Goal: Information Seeking & Learning: Learn about a topic

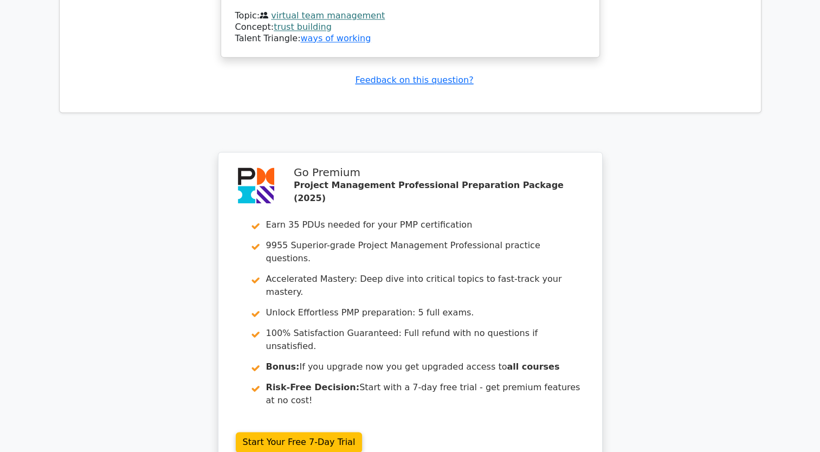
scroll to position [1576, 0]
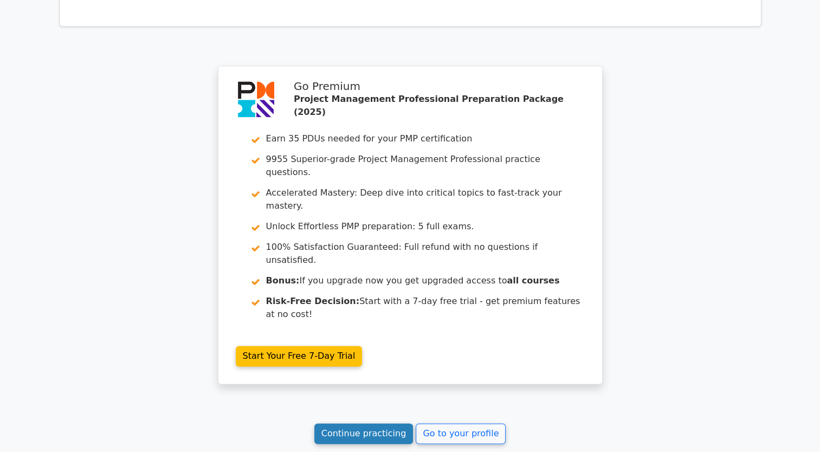
click at [402, 423] on link "Continue practicing" at bounding box center [363, 433] width 99 height 21
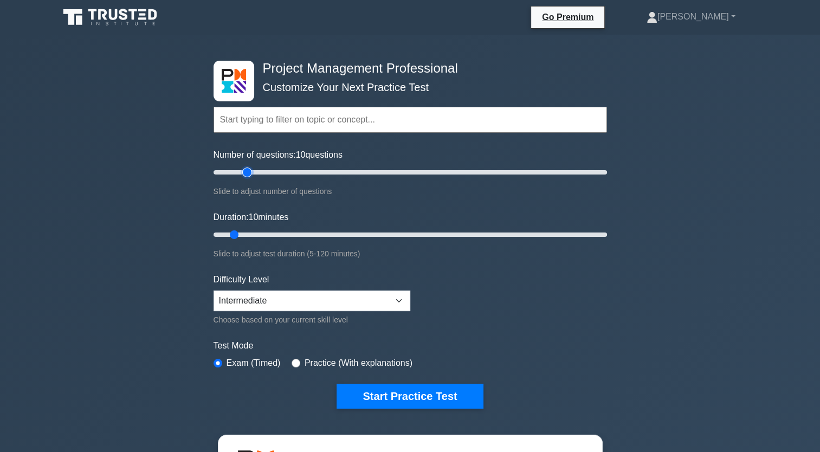
type input "20"
click at [247, 170] on input "Number of questions: 10 questions" at bounding box center [410, 172] width 393 height 13
click at [251, 237] on input "Duration: 10 minutes" at bounding box center [410, 234] width 393 height 13
click at [258, 235] on input "Duration: 15 minutes" at bounding box center [410, 234] width 393 height 13
type input "20"
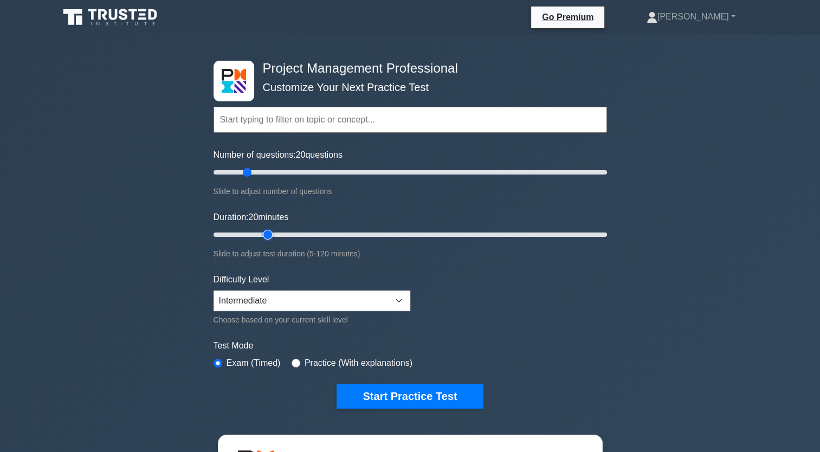
click at [260, 234] on input "Duration: 20 minutes" at bounding box center [410, 234] width 393 height 13
click at [298, 299] on select "Beginner Intermediate Expert" at bounding box center [312, 301] width 197 height 21
click at [214, 291] on select "Beginner Intermediate Expert" at bounding box center [312, 301] width 197 height 21
click at [589, 334] on form "Topics Scope Management Time Management Cost Management Quality Management Risk…" at bounding box center [410, 241] width 393 height 335
click at [453, 398] on button "Start Practice Test" at bounding box center [410, 396] width 146 height 25
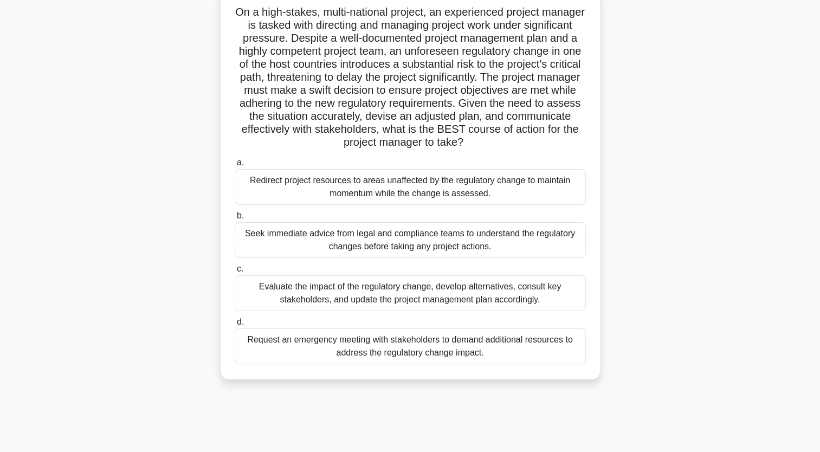
scroll to position [54, 0]
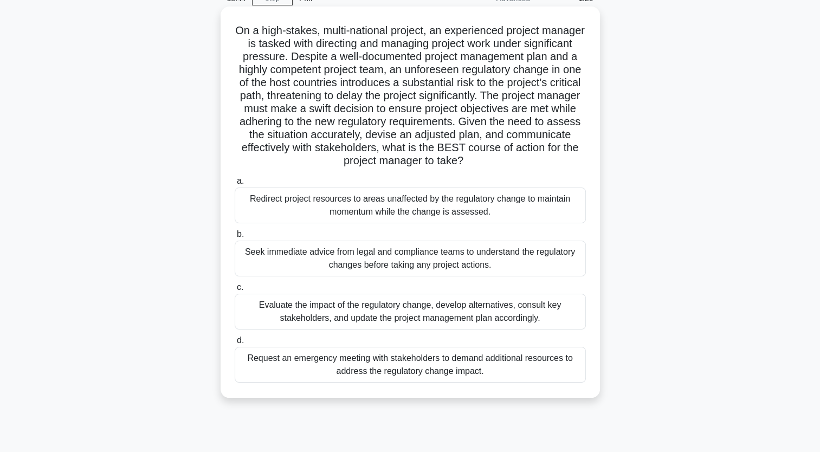
click at [340, 260] on div "Seek immediate advice from legal and compliance teams to understand the regulat…" at bounding box center [410, 259] width 351 height 36
click at [235, 238] on input "b. Seek immediate advice from legal and compliance teams to understand the regu…" at bounding box center [235, 234] width 0 height 7
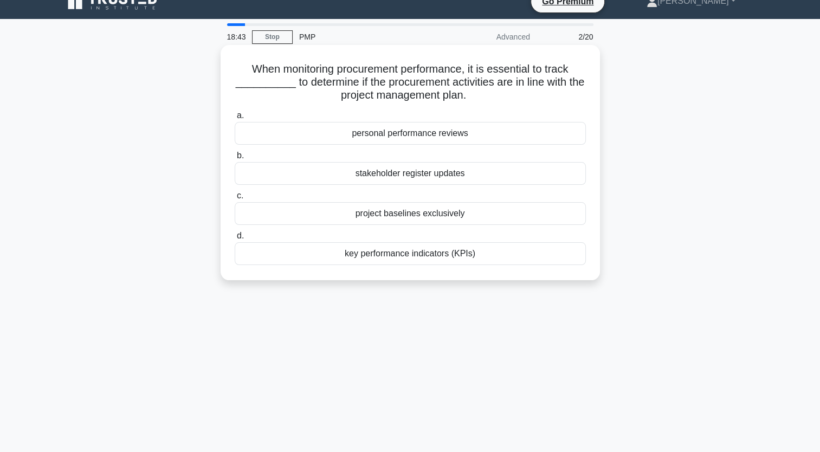
scroll to position [0, 0]
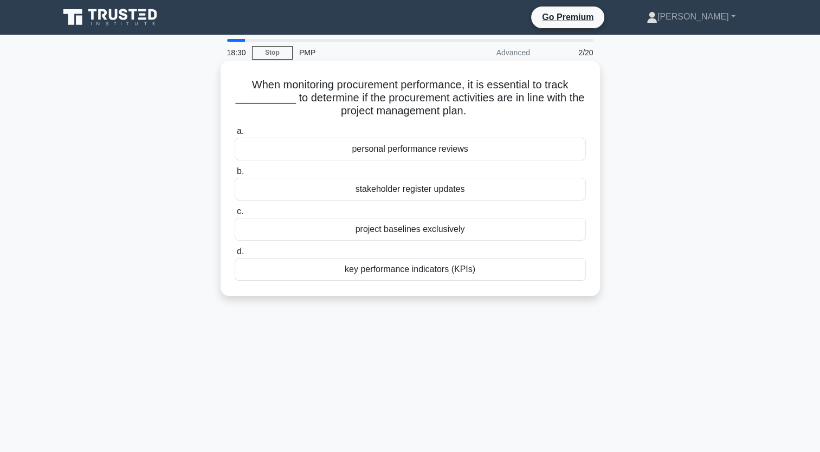
click at [430, 249] on label "d. key performance indicators (KPIs)" at bounding box center [410, 263] width 351 height 36
click at [235, 249] on input "d. key performance indicators (KPIs)" at bounding box center [235, 251] width 0 height 7
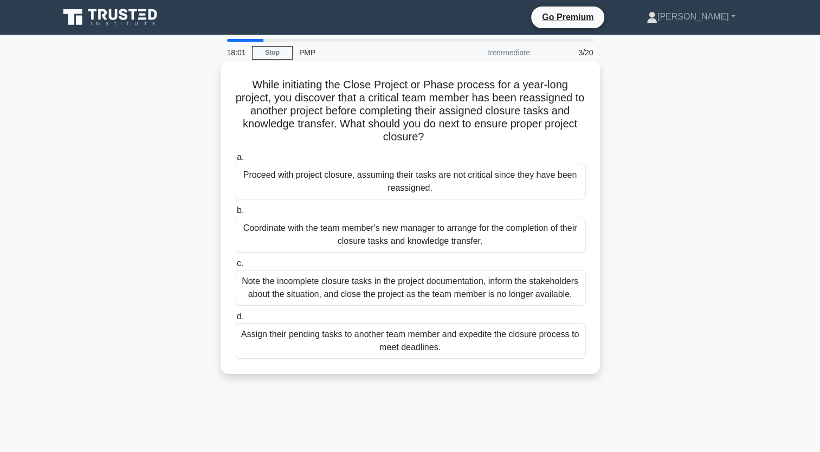
click at [446, 240] on div "Coordinate with the team member's new manager to arrange for the completion of …" at bounding box center [410, 235] width 351 height 36
click at [235, 214] on input "b. Coordinate with the team member's new manager to arrange for the completion …" at bounding box center [235, 210] width 0 height 7
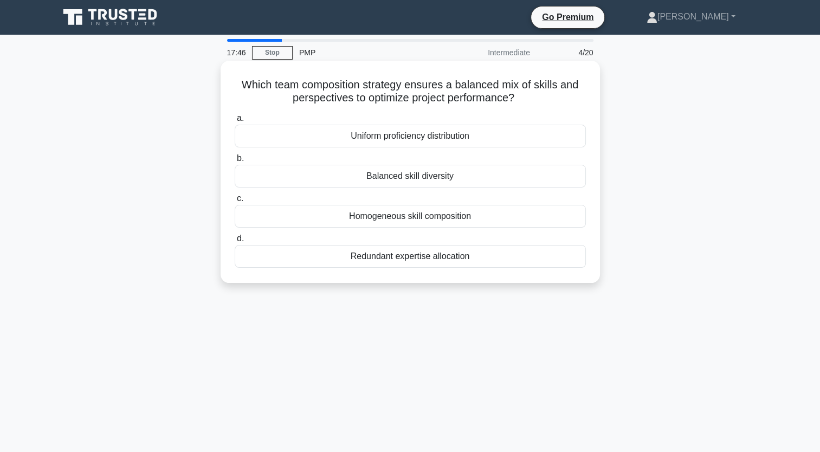
click at [457, 179] on div "Balanced skill diversity" at bounding box center [410, 176] width 351 height 23
click at [235, 162] on input "b. Balanced skill diversity" at bounding box center [235, 158] width 0 height 7
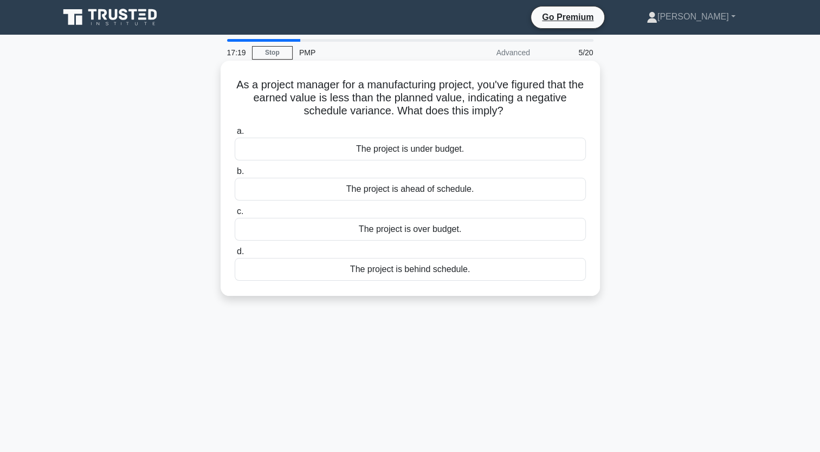
click at [473, 273] on div "The project is behind schedule." at bounding box center [410, 269] width 351 height 23
click at [235, 255] on input "d. The project is behind schedule." at bounding box center [235, 251] width 0 height 7
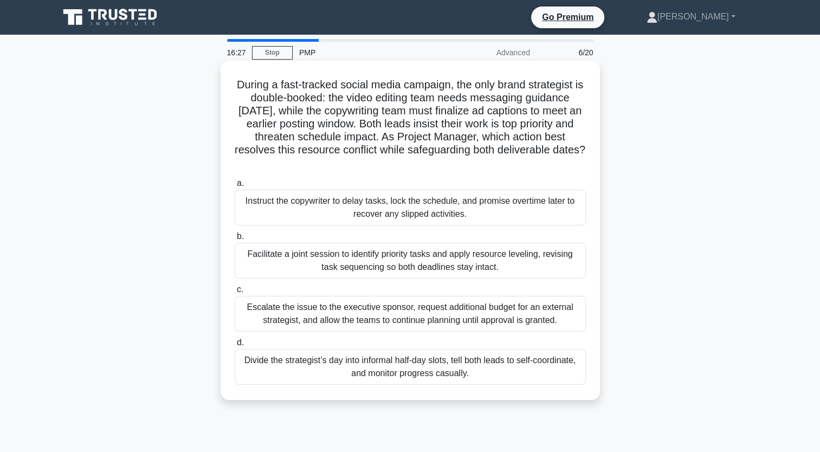
click at [481, 259] on div "Facilitate a joint session to identify priority tasks and apply resource leveli…" at bounding box center [410, 261] width 351 height 36
click at [235, 240] on input "b. Facilitate a joint session to identify priority tasks and apply resource lev…" at bounding box center [235, 236] width 0 height 7
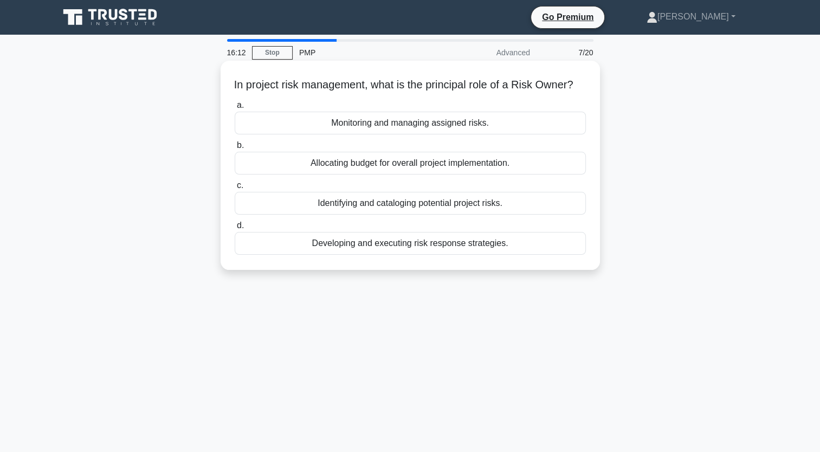
click at [502, 134] on div "Monitoring and managing assigned risks." at bounding box center [410, 123] width 351 height 23
click at [235, 109] on input "a. Monitoring and managing assigned risks." at bounding box center [235, 105] width 0 height 7
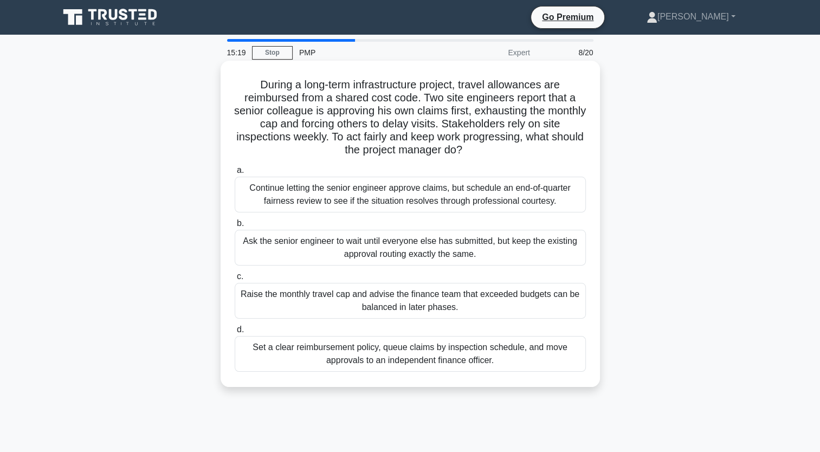
click at [413, 355] on div "Set a clear reimbursement policy, queue claims by inspection schedule, and move…" at bounding box center [410, 354] width 351 height 36
click at [235, 333] on input "d. Set a clear reimbursement policy, queue claims by inspection schedule, and m…" at bounding box center [235, 329] width 0 height 7
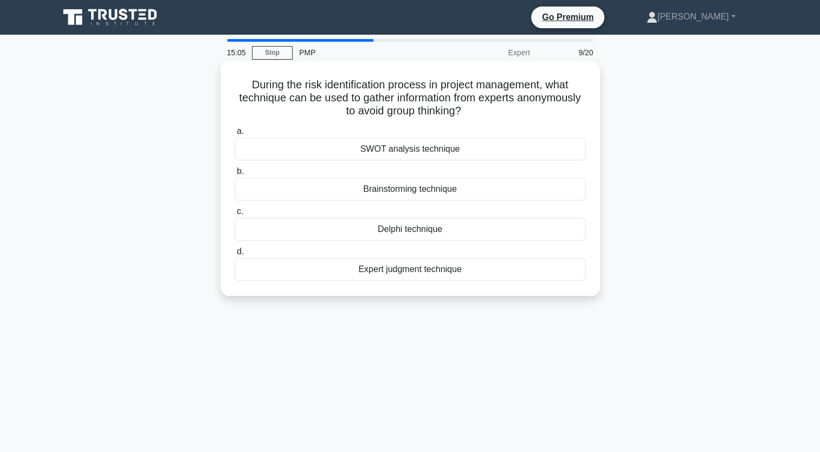
click at [441, 274] on div "Expert judgment technique" at bounding box center [410, 269] width 351 height 23
click at [235, 255] on input "d. Expert judgment technique" at bounding box center [235, 251] width 0 height 7
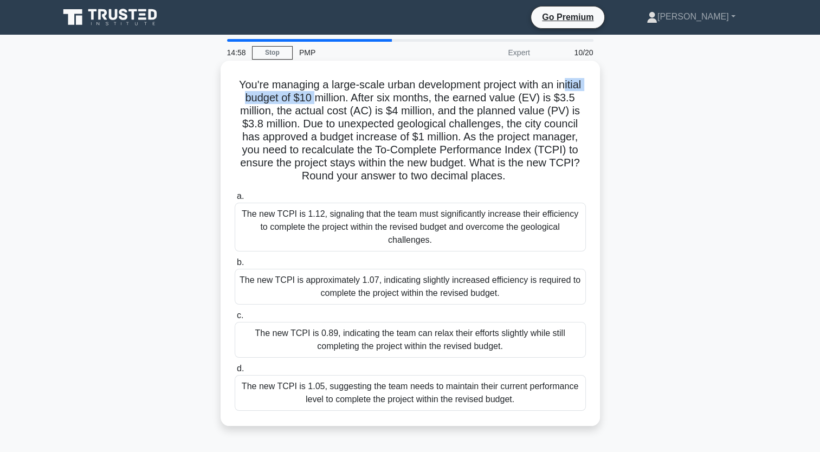
drag, startPoint x: 256, startPoint y: 99, endPoint x: 338, endPoint y: 96, distance: 82.4
click at [338, 96] on h5 "You're managing a large-scale urban development project with an initial budget …" at bounding box center [410, 130] width 353 height 105
drag, startPoint x: 338, startPoint y: 96, endPoint x: 380, endPoint y: 102, distance: 42.2
click at [380, 101] on h5 "You're managing a large-scale urban development project with an initial budget …" at bounding box center [410, 130] width 353 height 105
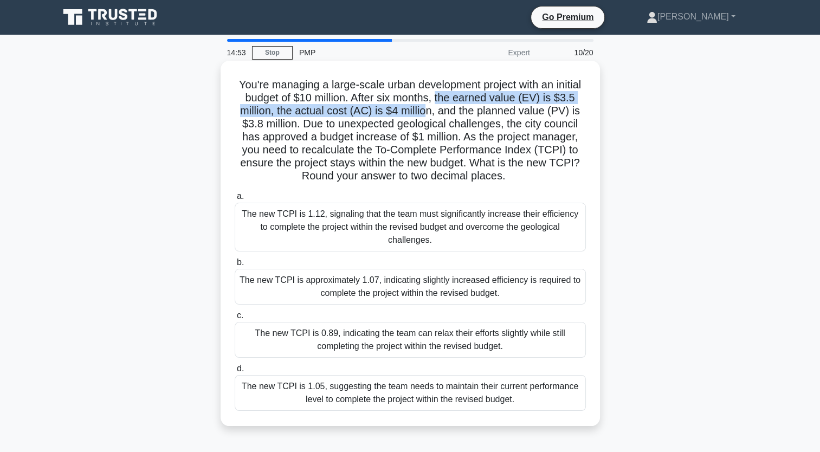
drag, startPoint x: 469, startPoint y: 94, endPoint x: 457, endPoint y: 113, distance: 21.7
click at [457, 113] on h5 "You're managing a large-scale urban development project with an initial budget …" at bounding box center [410, 130] width 353 height 105
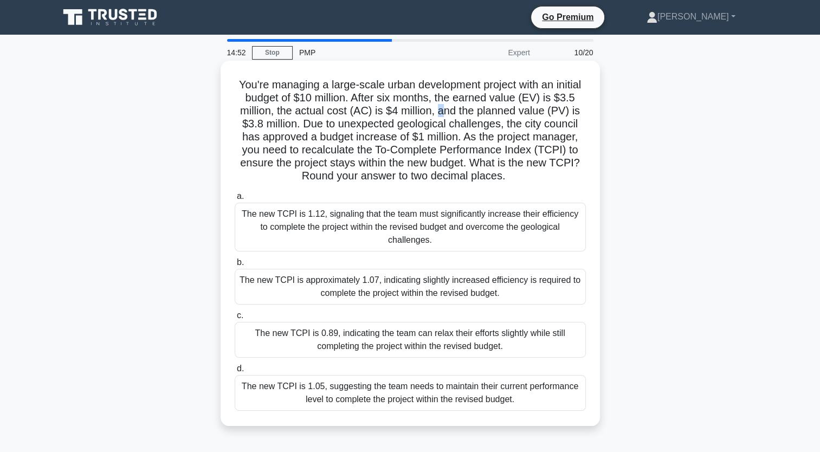
drag, startPoint x: 457, startPoint y: 113, endPoint x: 472, endPoint y: 114, distance: 14.1
click at [472, 114] on h5 "You're managing a large-scale urban development project with an initial budget …" at bounding box center [410, 130] width 353 height 105
drag, startPoint x: 472, startPoint y: 114, endPoint x: 483, endPoint y: 117, distance: 12.4
click at [483, 117] on h5 "You're managing a large-scale urban development project with an initial budget …" at bounding box center [410, 130] width 353 height 105
click at [269, 122] on h5 "You're managing a large-scale urban development project with an initial budget …" at bounding box center [410, 130] width 353 height 105
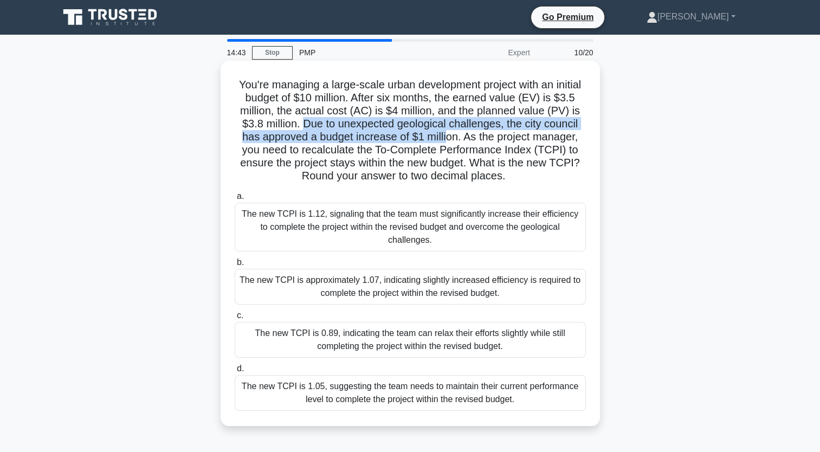
drag, startPoint x: 336, startPoint y: 121, endPoint x: 492, endPoint y: 140, distance: 157.2
click at [492, 140] on h5 "You're managing a large-scale urban development project with an initial budget …" at bounding box center [410, 130] width 353 height 105
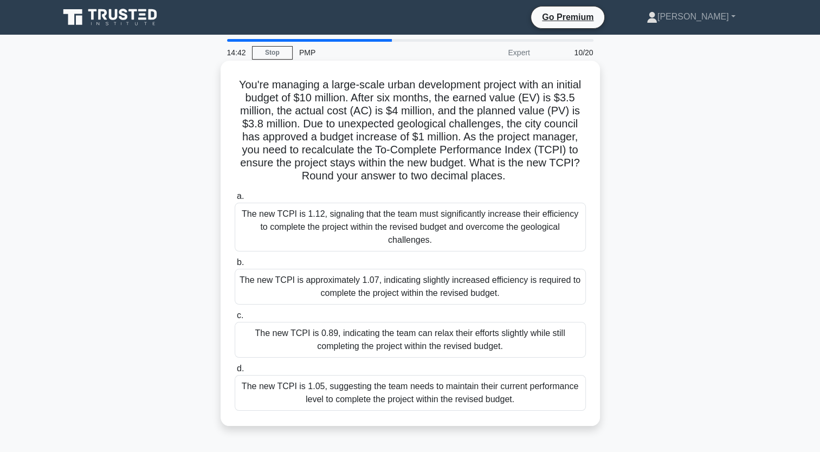
drag, startPoint x: 492, startPoint y: 140, endPoint x: 501, endPoint y: 141, distance: 8.7
click at [499, 141] on h5 "You're managing a large-scale urban development project with an initial budget …" at bounding box center [410, 130] width 353 height 105
click at [487, 279] on div "The new TCPI is approximately 1.07, indicating slightly increased efficiency is…" at bounding box center [410, 287] width 351 height 36
click at [235, 266] on input "b. The new TCPI is approximately 1.07, indicating slightly increased efficiency…" at bounding box center [235, 262] width 0 height 7
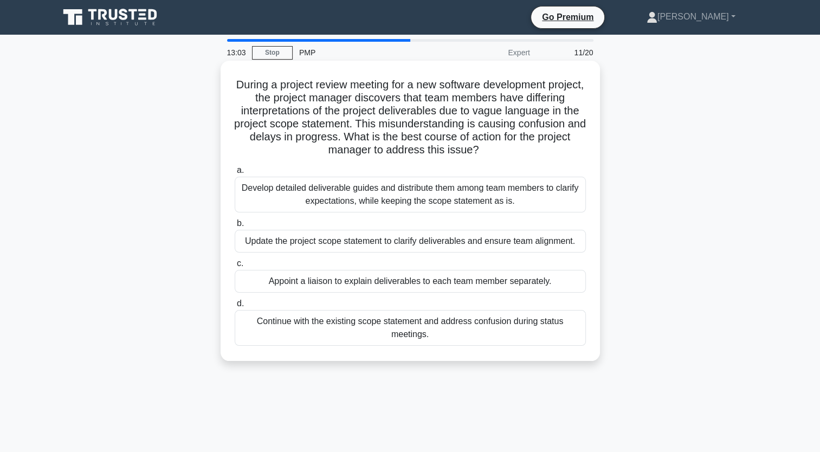
click at [453, 244] on div "Update the project scope statement to clarify deliverables and ensure team alig…" at bounding box center [410, 241] width 351 height 23
click at [235, 227] on input "b. Update the project scope statement to clarify deliverables and ensure team a…" at bounding box center [235, 223] width 0 height 7
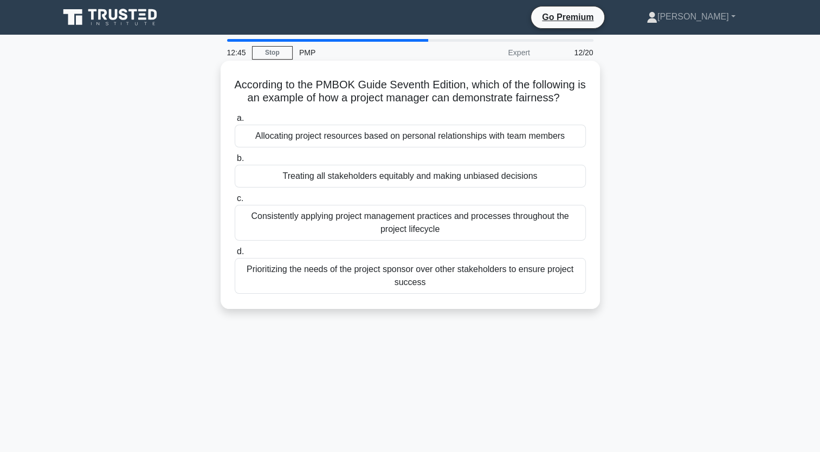
click at [330, 179] on div "Treating all stakeholders equitably and making unbiased decisions" at bounding box center [410, 176] width 351 height 23
click at [235, 162] on input "b. Treating all stakeholders equitably and making unbiased decisions" at bounding box center [235, 158] width 0 height 7
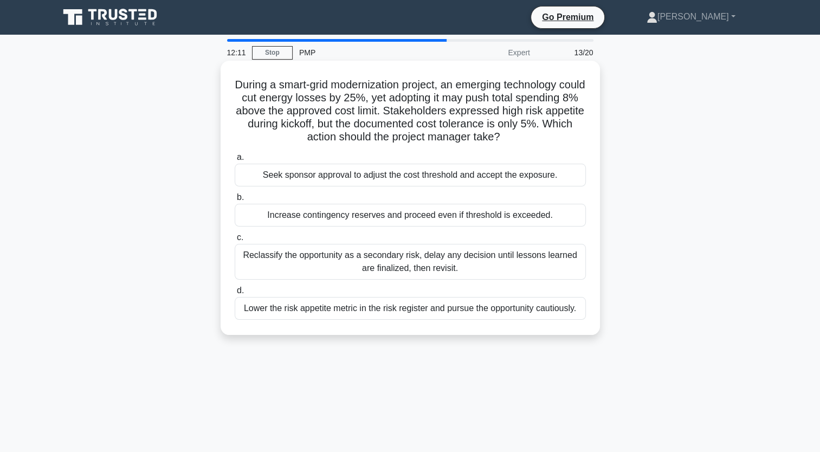
click at [485, 175] on div "Seek sponsor approval to adjust the cost threshold and accept the exposure." at bounding box center [410, 175] width 351 height 23
click at [235, 161] on input "a. Seek sponsor approval to adjust the cost threshold and accept the exposure." at bounding box center [235, 157] width 0 height 7
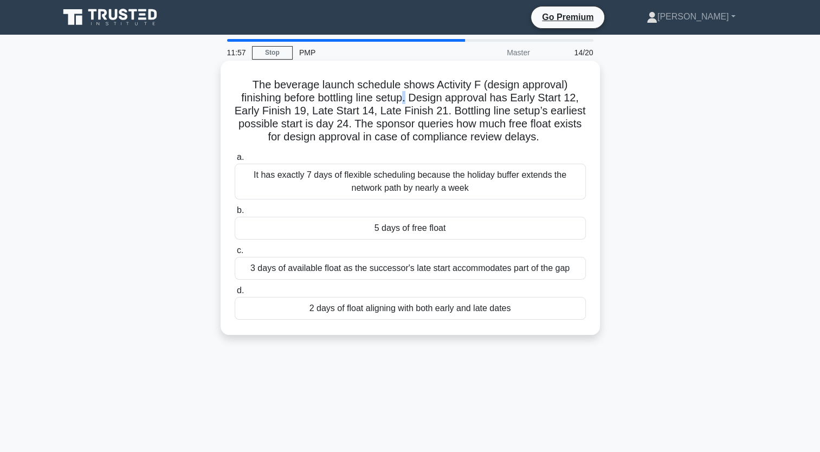
click at [407, 92] on h5 "The beverage launch schedule shows Activity F (design approval) finishing befor…" at bounding box center [410, 111] width 353 height 66
drag, startPoint x: 407, startPoint y: 92, endPoint x: 427, endPoint y: 97, distance: 20.1
click at [427, 97] on h5 "The beverage launch schedule shows Activity F (design approval) finishing befor…" at bounding box center [410, 111] width 353 height 66
drag, startPoint x: 427, startPoint y: 97, endPoint x: 501, endPoint y: 101, distance: 74.4
click at [499, 101] on h5 "The beverage launch schedule shows Activity F (design approval) finishing befor…" at bounding box center [410, 111] width 353 height 66
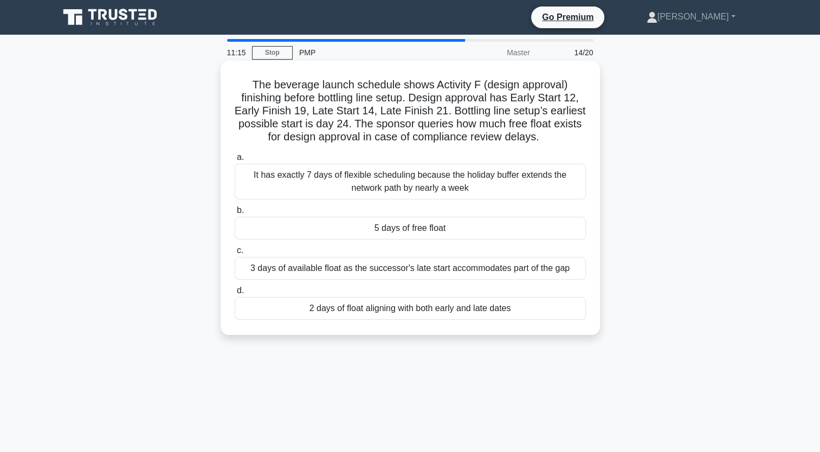
click at [441, 311] on div "2 days of float aligning with both early and late dates" at bounding box center [410, 308] width 351 height 23
click at [235, 294] on input "d. 2 days of float aligning with both early and late dates" at bounding box center [235, 290] width 0 height 7
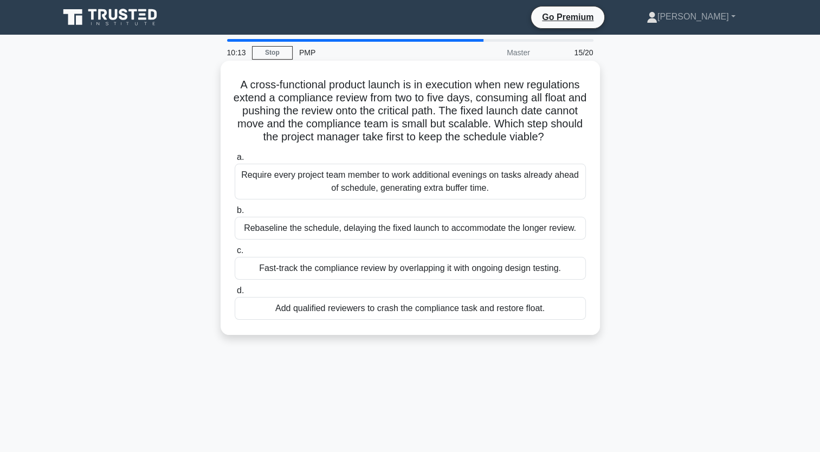
click at [453, 311] on div "Add qualified reviewers to crash the compliance task and restore float." at bounding box center [410, 308] width 351 height 23
click at [235, 294] on input "d. Add qualified reviewers to crash the compliance task and restore float." at bounding box center [235, 290] width 0 height 7
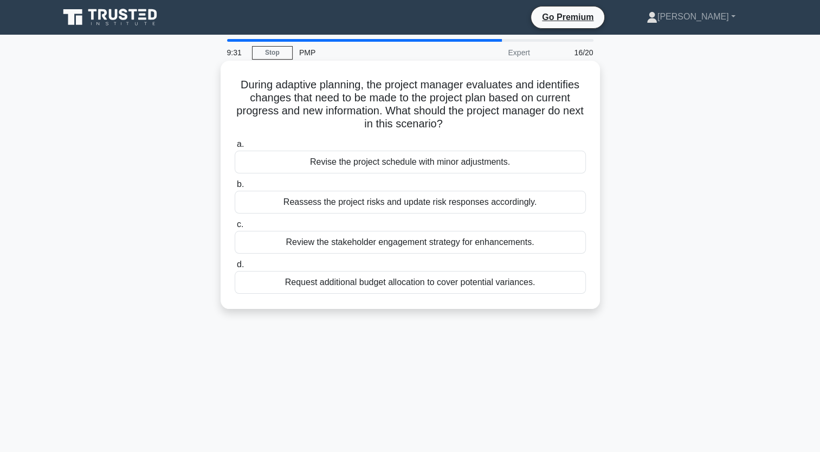
click at [405, 201] on div "Reassess the project risks and update risk responses accordingly." at bounding box center [410, 202] width 351 height 23
click at [235, 188] on input "b. Reassess the project risks and update risk responses accordingly." at bounding box center [235, 184] width 0 height 7
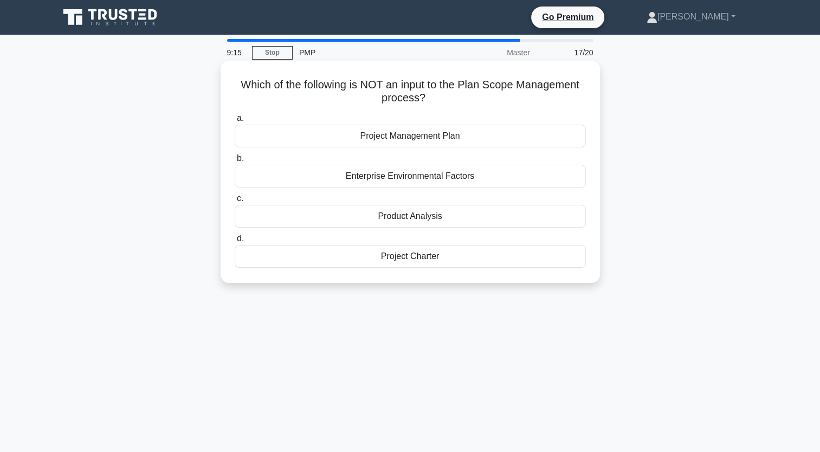
click at [417, 259] on div "Project Charter" at bounding box center [410, 256] width 351 height 23
click at [235, 242] on input "d. Project Charter" at bounding box center [235, 238] width 0 height 7
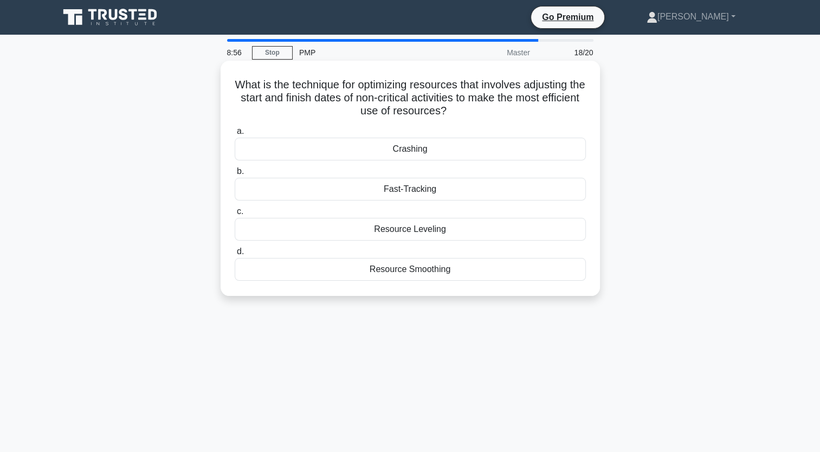
click at [418, 154] on div "Crashing" at bounding box center [410, 149] width 351 height 23
click at [235, 135] on input "a. Crashing" at bounding box center [235, 131] width 0 height 7
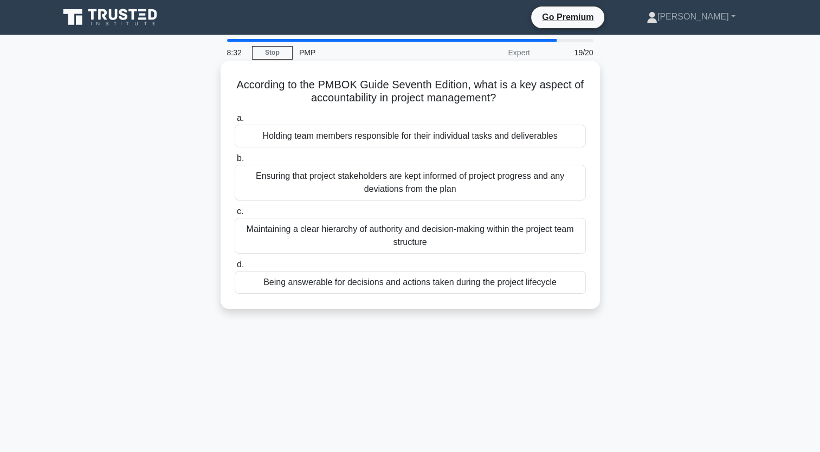
click at [403, 138] on div "Holding team members responsible for their individual tasks and deliverables" at bounding box center [410, 136] width 351 height 23
click at [235, 122] on input "a. Holding team members responsible for their individual tasks and deliverables" at bounding box center [235, 118] width 0 height 7
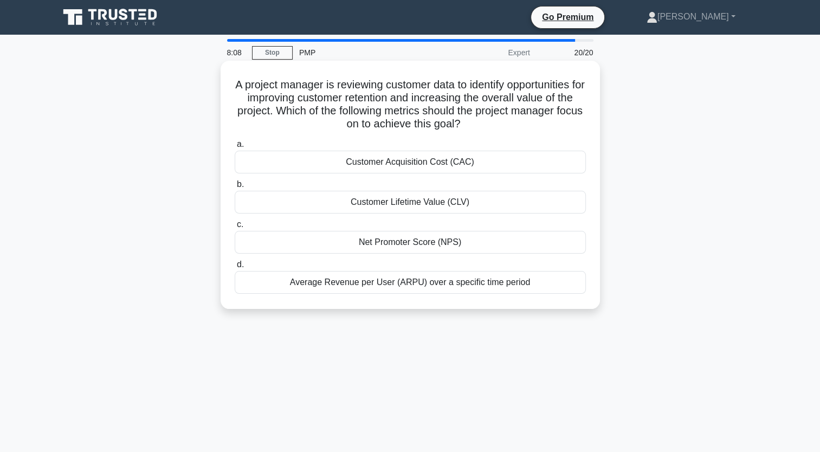
click at [470, 204] on div "Customer Lifetime Value (CLV)" at bounding box center [410, 202] width 351 height 23
click at [235, 188] on input "b. Customer Lifetime Value (CLV)" at bounding box center [235, 184] width 0 height 7
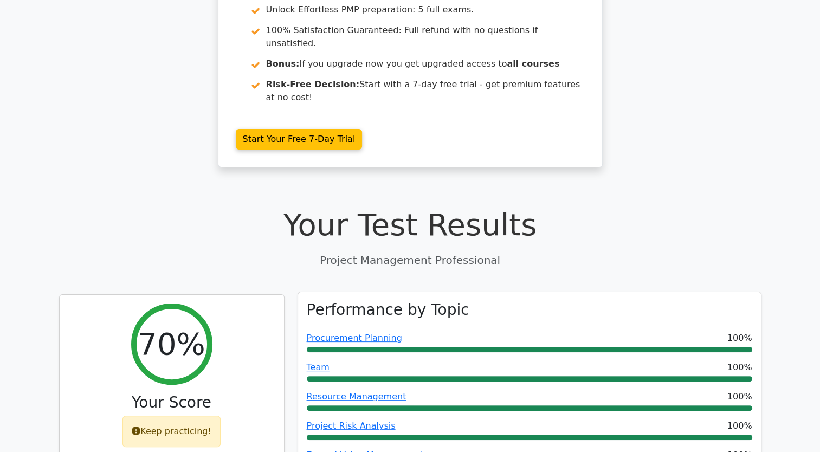
scroll to position [325, 0]
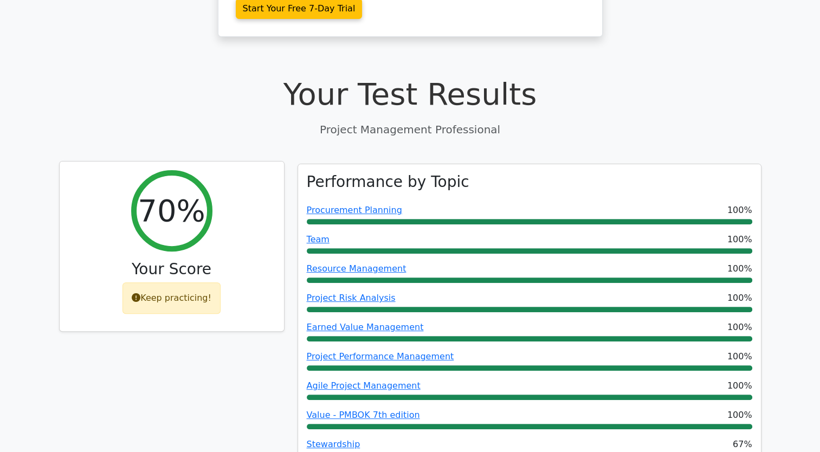
click at [139, 293] on icon at bounding box center [136, 297] width 9 height 9
click at [167, 282] on div "Keep practicing!" at bounding box center [171, 297] width 98 height 31
click at [140, 293] on icon at bounding box center [136, 297] width 9 height 9
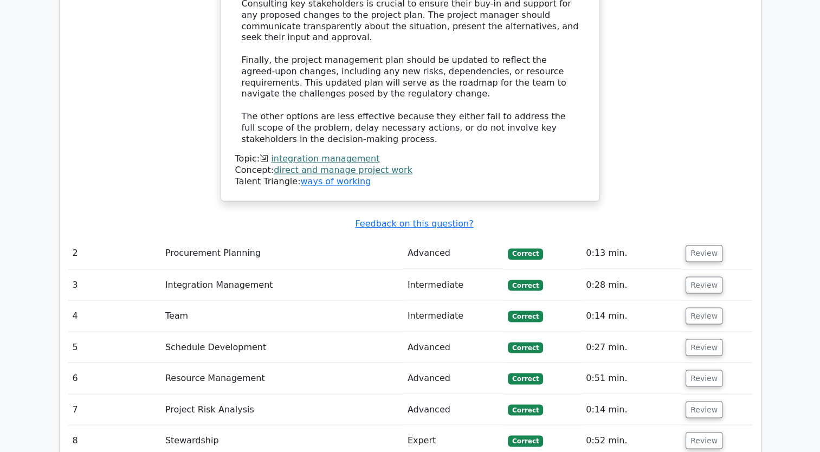
scroll to position [1843, 0]
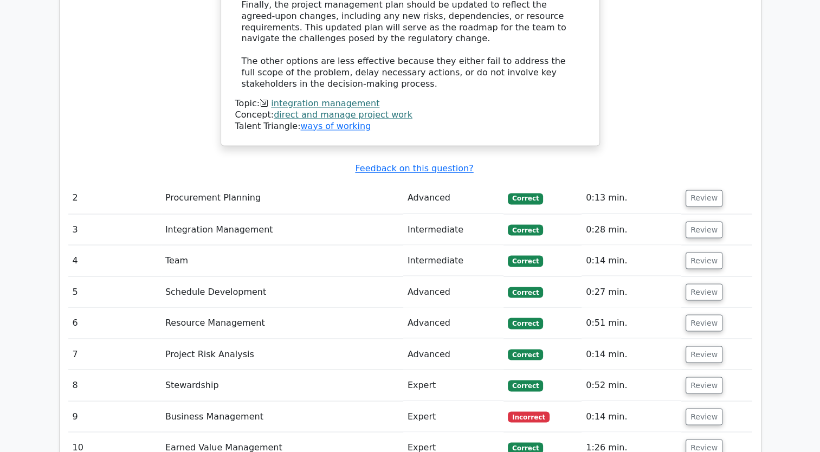
click at [702, 183] on td "Review" at bounding box center [716, 198] width 70 height 31
click at [702, 190] on button "Review" at bounding box center [704, 198] width 37 height 17
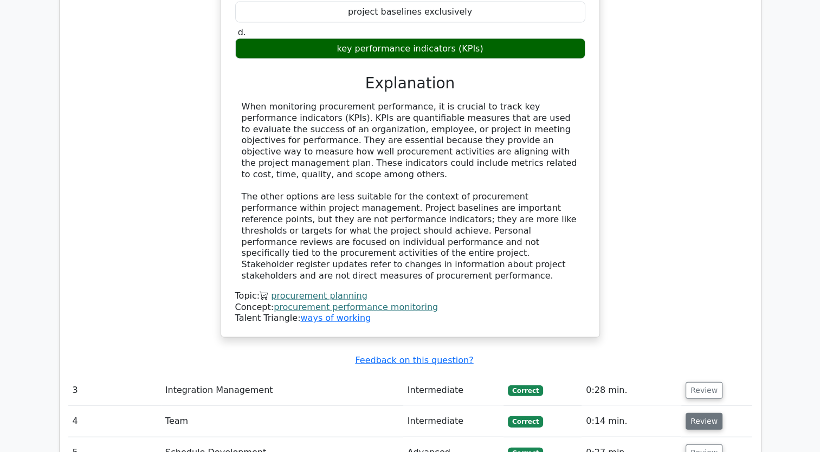
scroll to position [2222, 0]
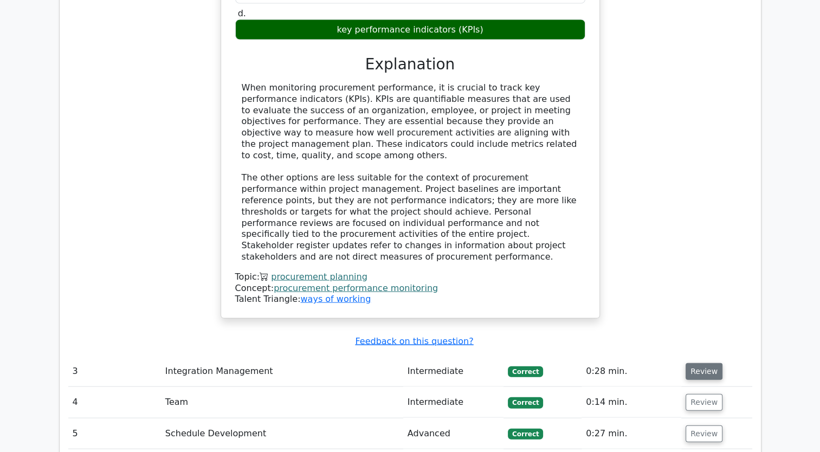
click at [701, 363] on button "Review" at bounding box center [704, 371] width 37 height 17
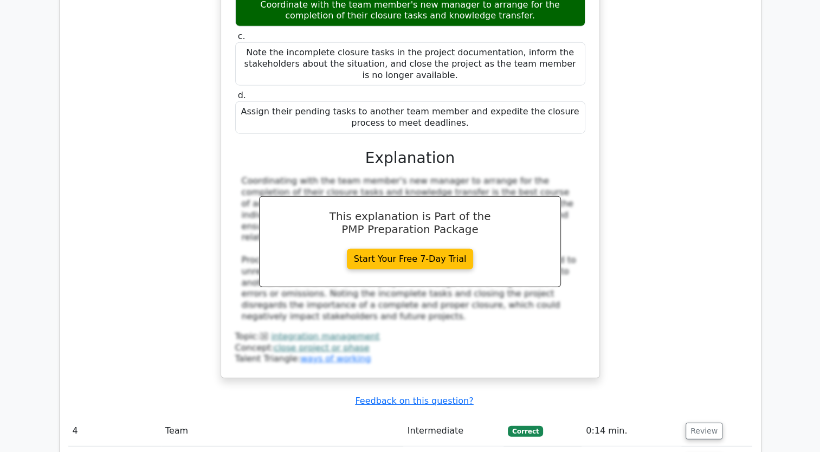
scroll to position [2764, 0]
click at [699, 422] on button "Review" at bounding box center [704, 430] width 37 height 17
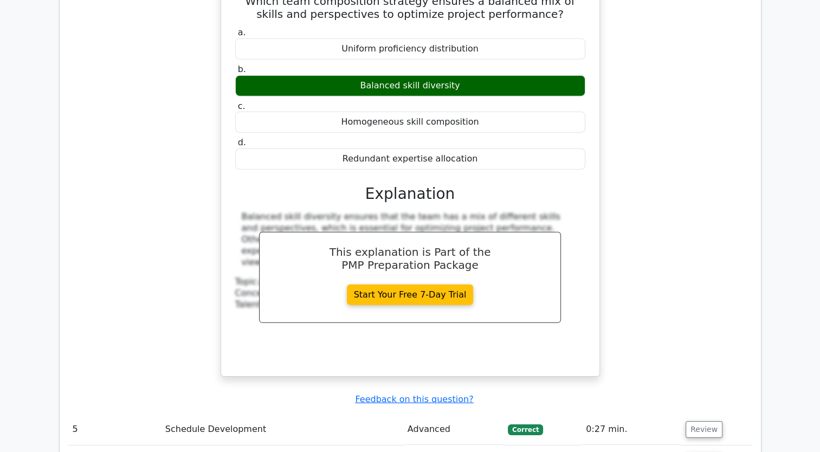
scroll to position [3252, 0]
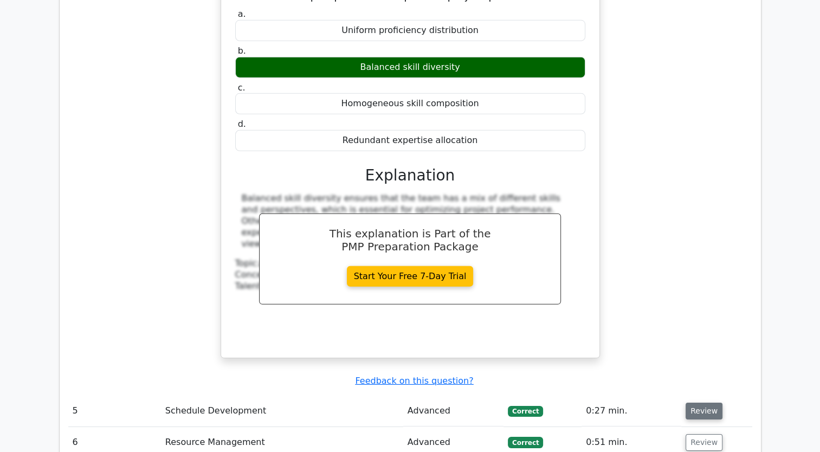
click at [704, 403] on button "Review" at bounding box center [704, 411] width 37 height 17
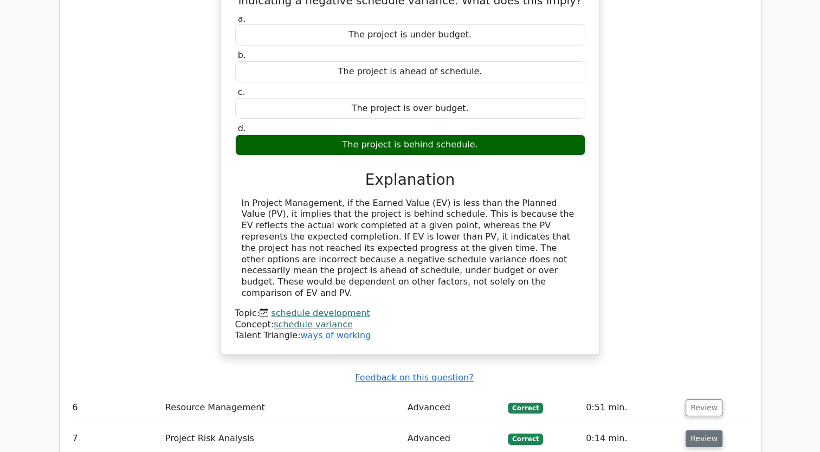
scroll to position [3740, 0]
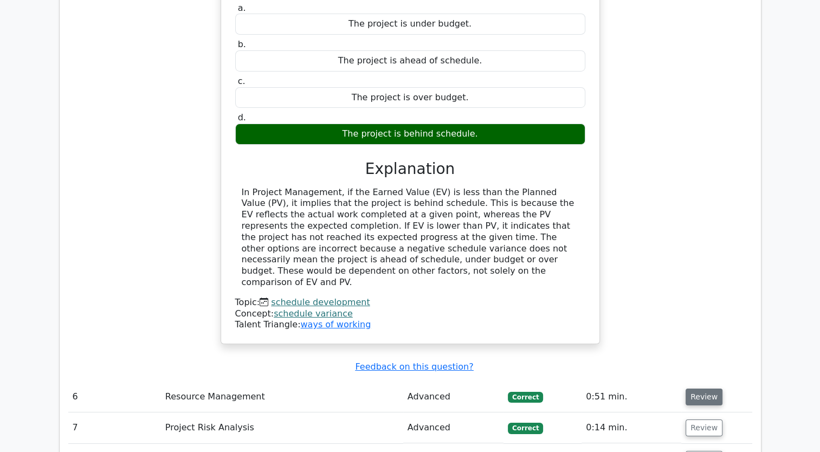
click at [701, 389] on button "Review" at bounding box center [704, 397] width 37 height 17
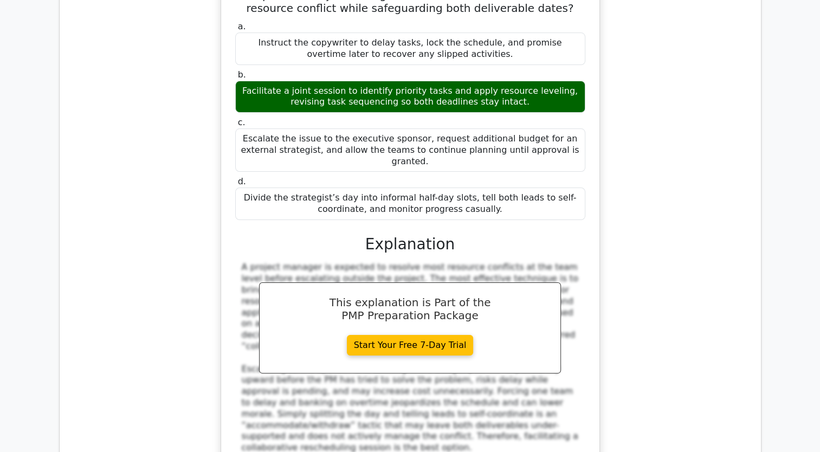
scroll to position [4336, 0]
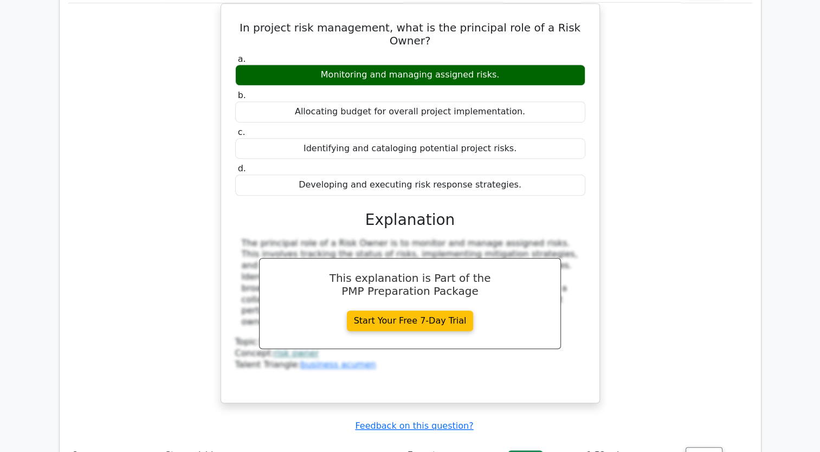
scroll to position [4878, 0]
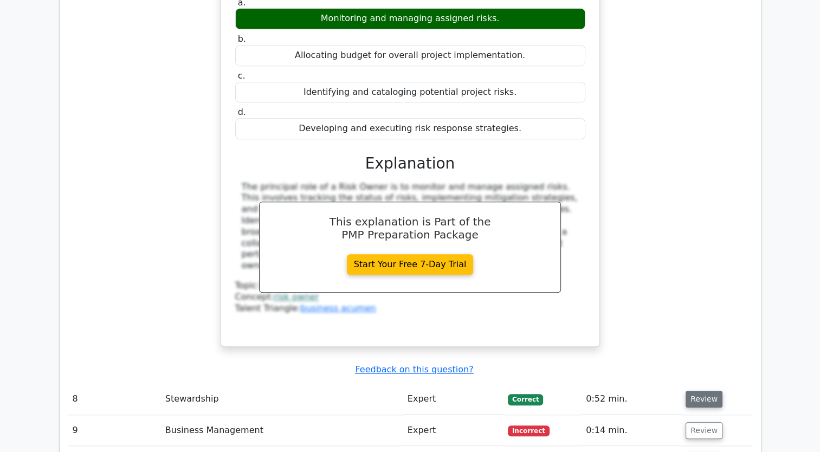
click at [692, 391] on button "Review" at bounding box center [704, 399] width 37 height 17
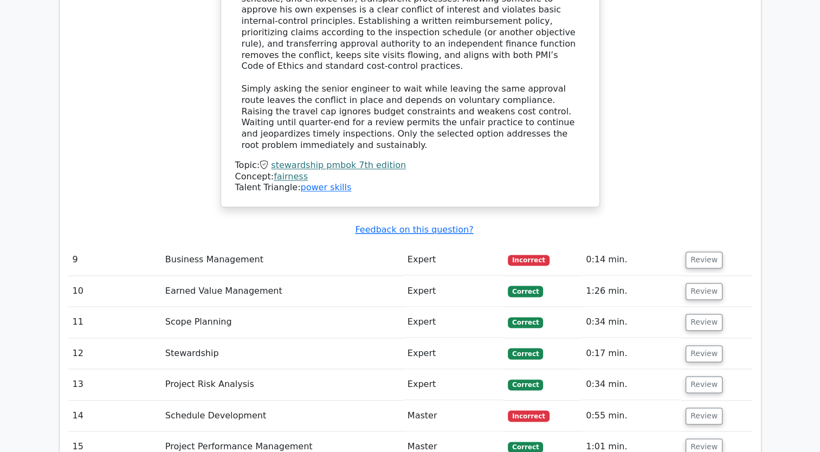
scroll to position [5637, 0]
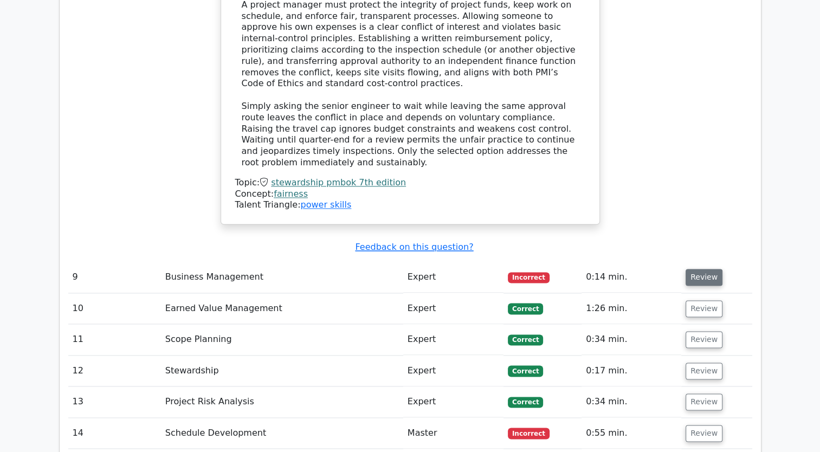
click at [696, 269] on button "Review" at bounding box center [704, 277] width 37 height 17
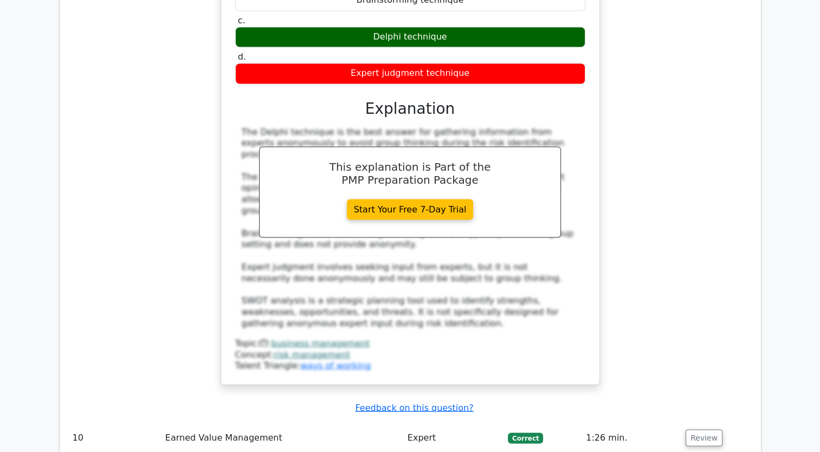
scroll to position [6070, 0]
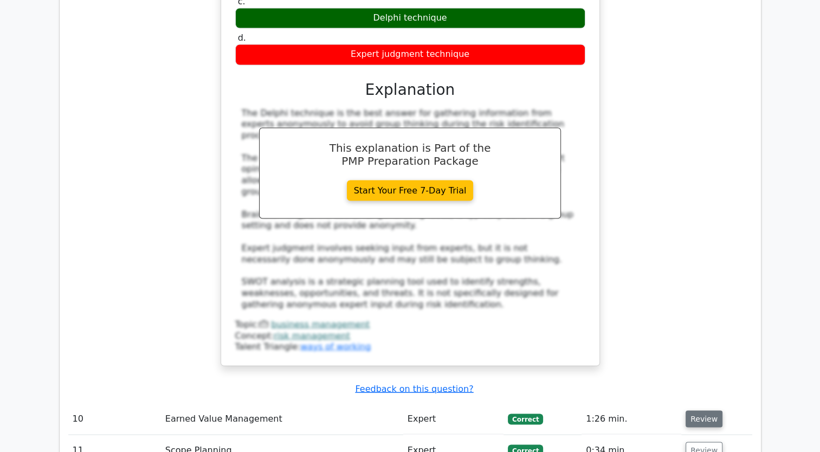
click at [716, 410] on button "Review" at bounding box center [704, 418] width 37 height 17
click at [701, 403] on td "Review" at bounding box center [716, 418] width 71 height 31
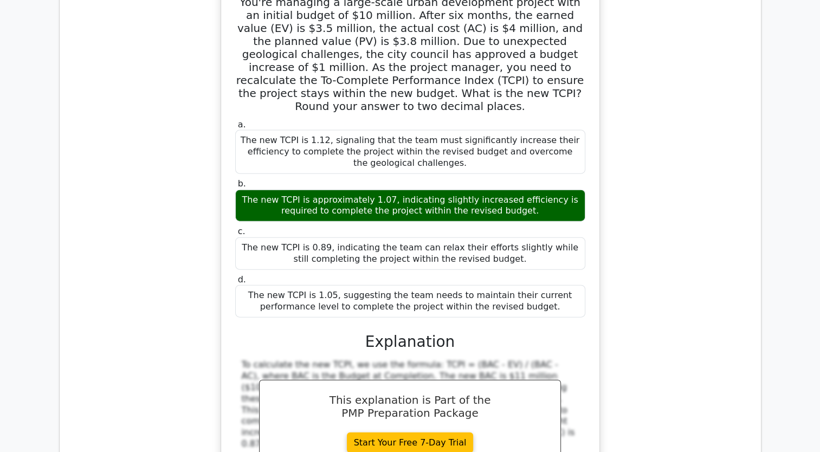
scroll to position [6667, 0]
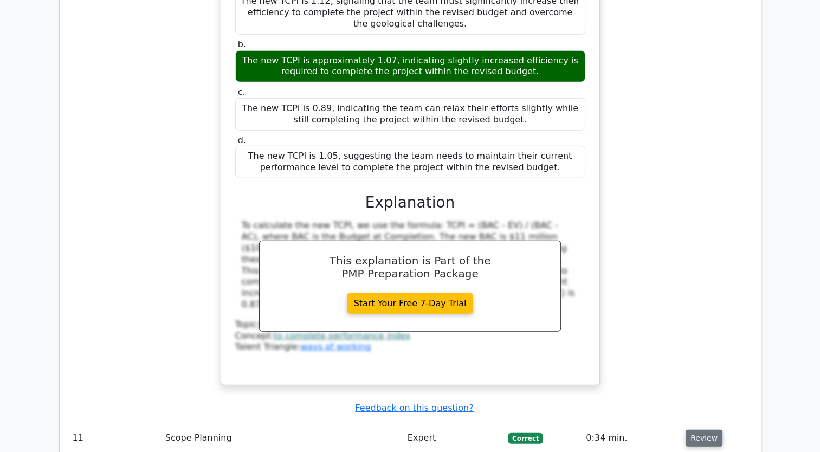
click at [695, 430] on button "Review" at bounding box center [704, 438] width 37 height 17
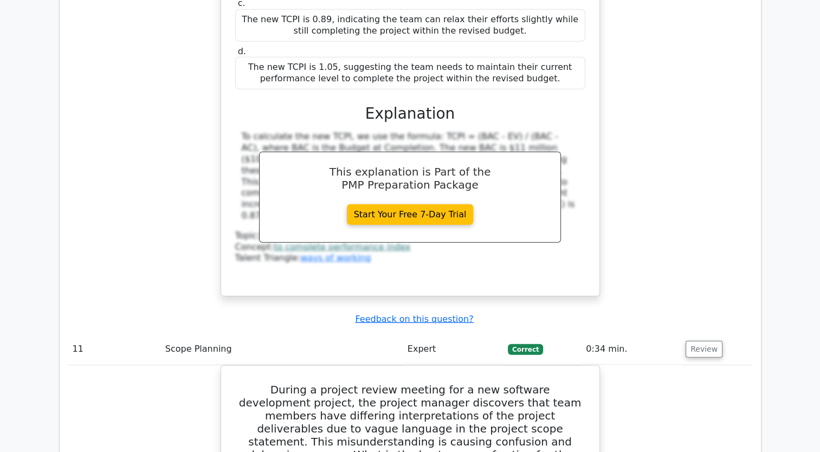
scroll to position [6775, 0]
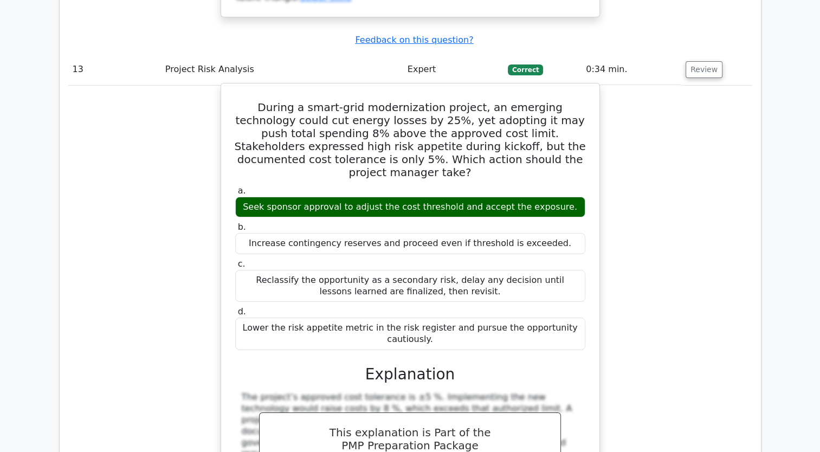
scroll to position [8184, 0]
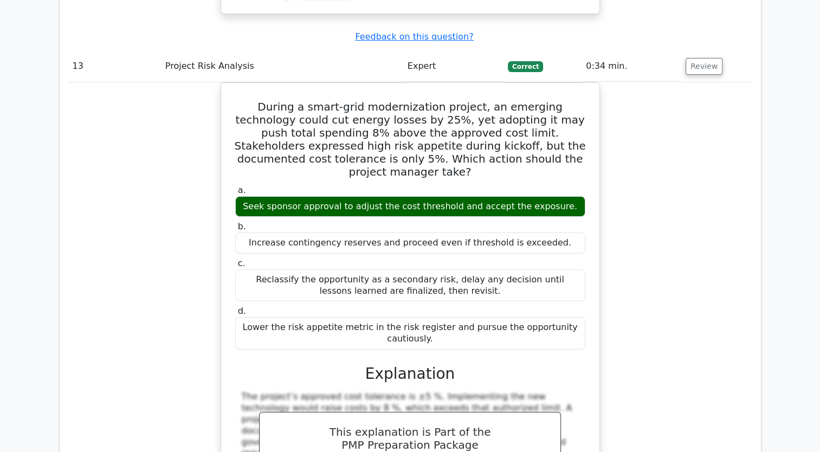
drag, startPoint x: 709, startPoint y: 281, endPoint x: 685, endPoint y: 296, distance: 28.3
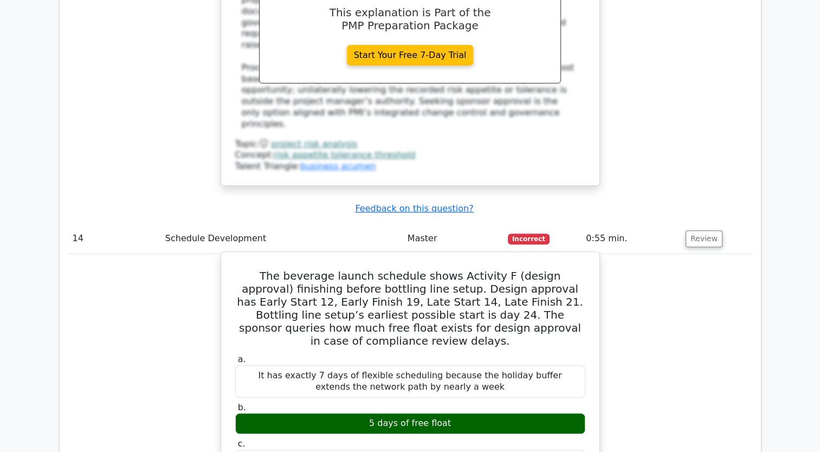
scroll to position [8672, 0]
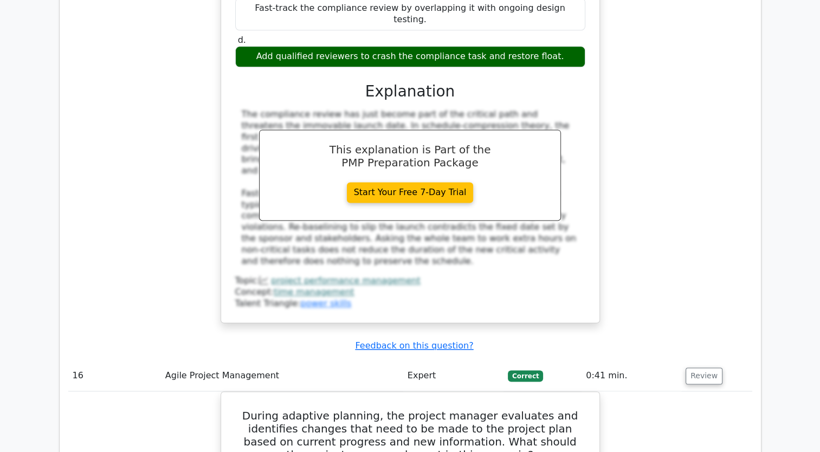
scroll to position [9593, 0]
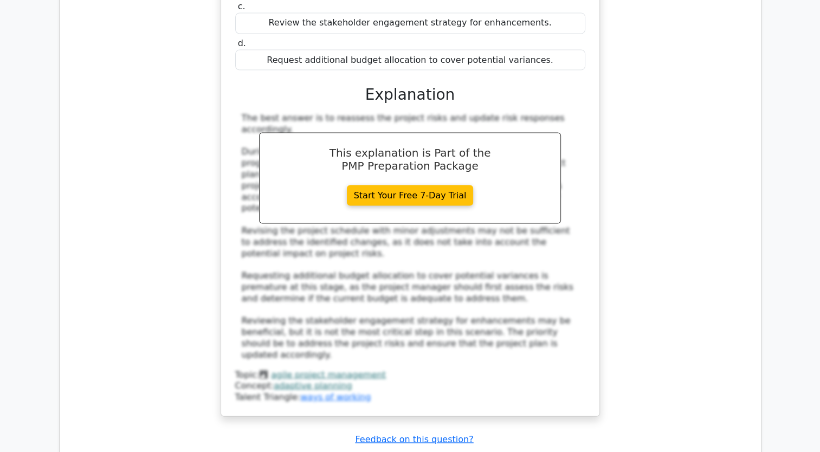
scroll to position [10352, 0]
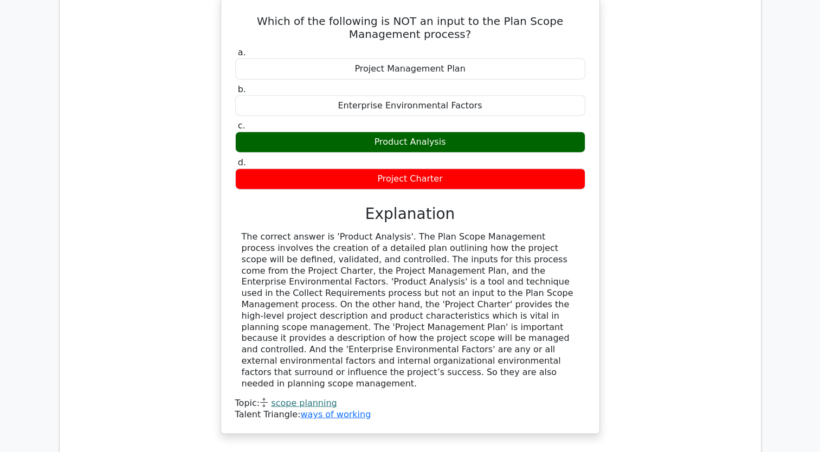
scroll to position [10948, 0]
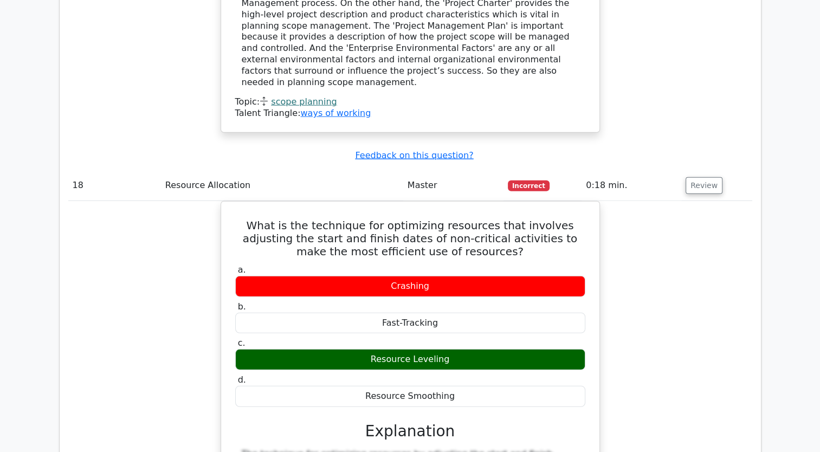
scroll to position [11003, 0]
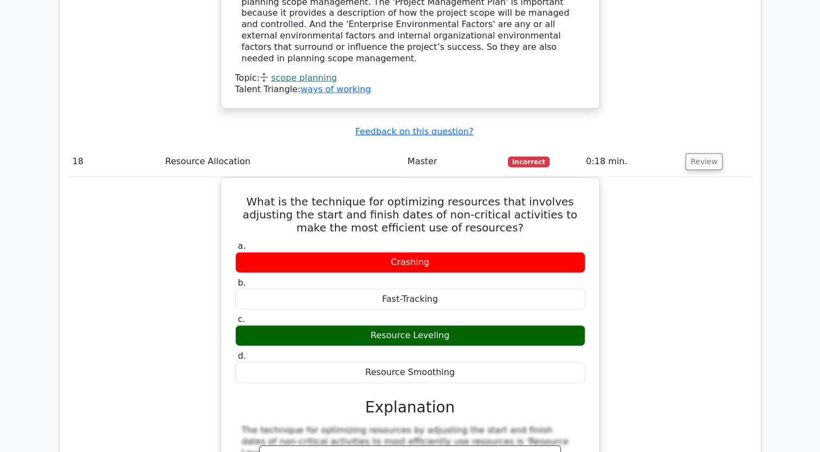
drag, startPoint x: 245, startPoint y: 353, endPoint x: 557, endPoint y: 345, distance: 312.3
drag, startPoint x: 557, startPoint y: 345, endPoint x: 614, endPoint y: 358, distance: 57.7
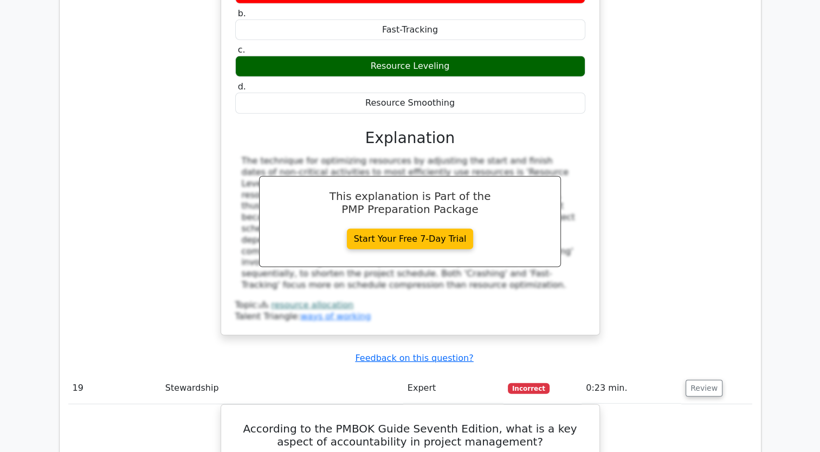
scroll to position [11274, 0]
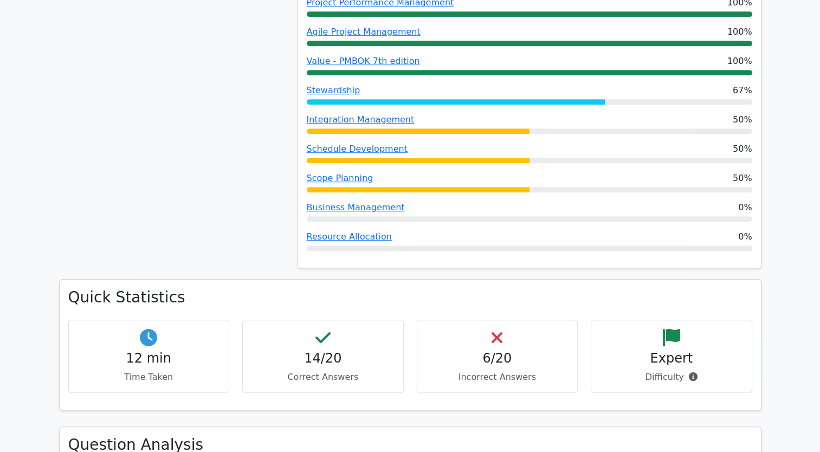
scroll to position [705, 0]
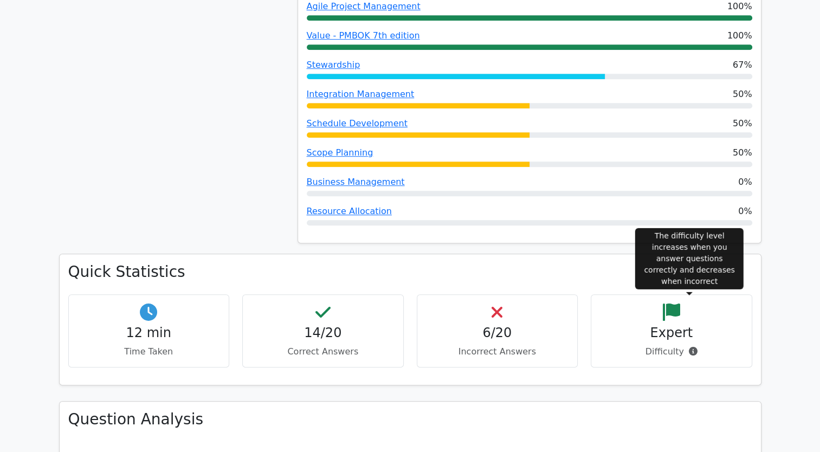
click at [689, 347] on icon at bounding box center [693, 351] width 9 height 9
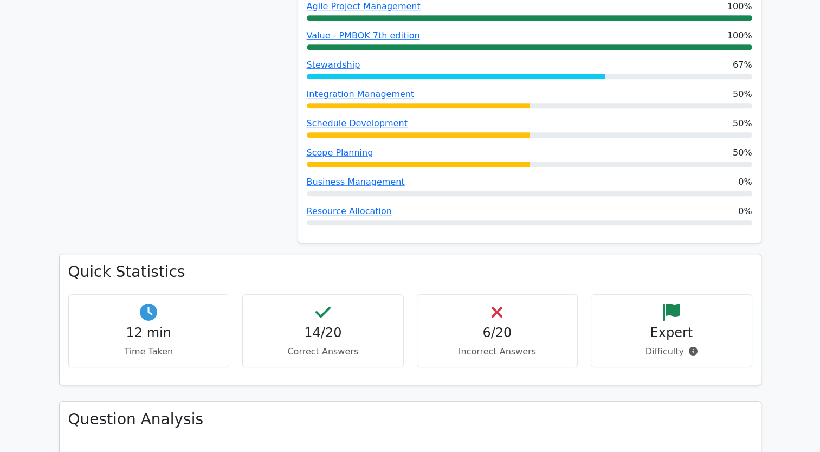
click at [680, 325] on h4 "Expert" at bounding box center [671, 333] width 143 height 16
click at [672, 325] on h4 "Expert" at bounding box center [671, 333] width 143 height 16
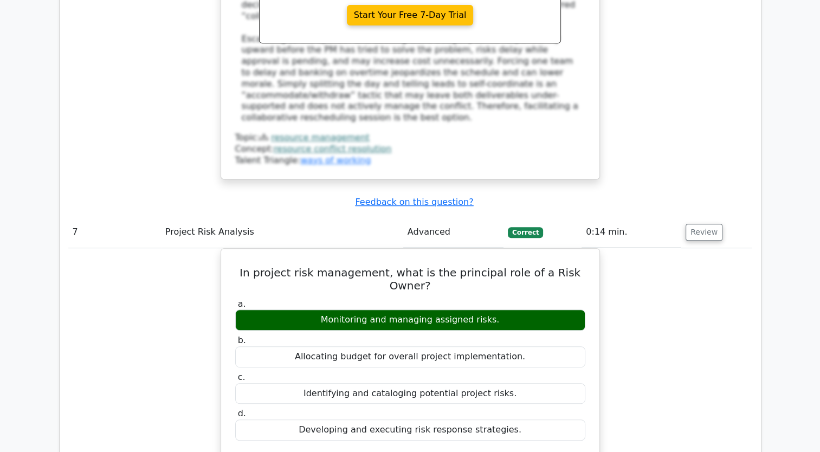
scroll to position [4715, 0]
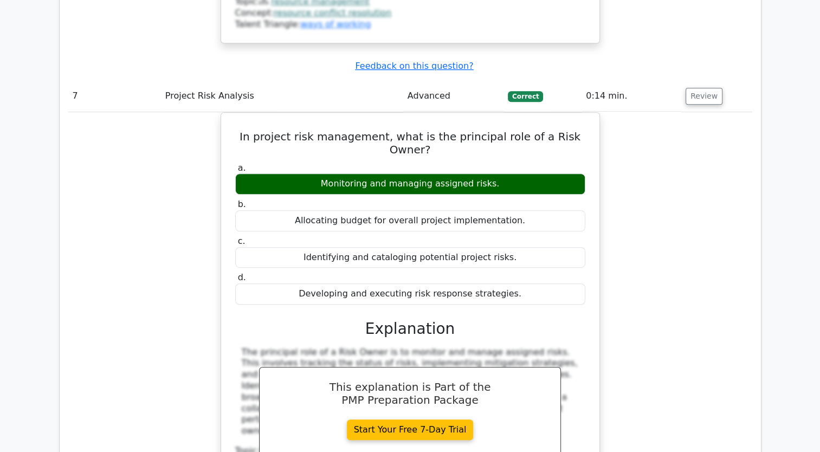
drag, startPoint x: 820, startPoint y: 182, endPoint x: 820, endPoint y: 130, distance: 52.0
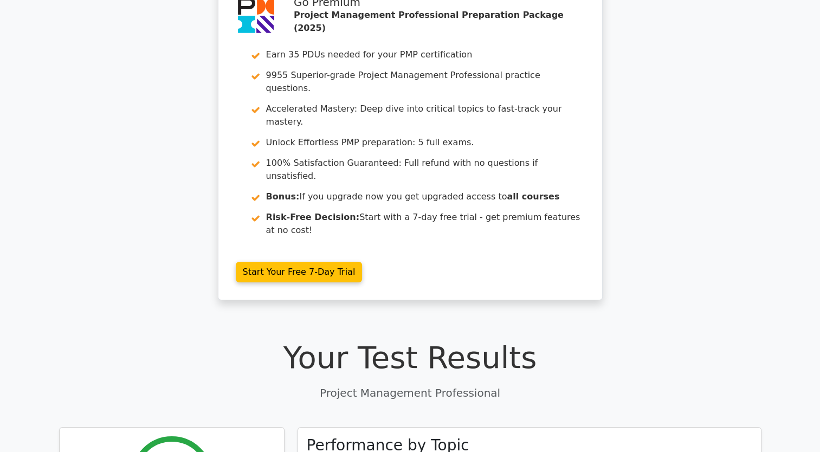
scroll to position [0, 0]
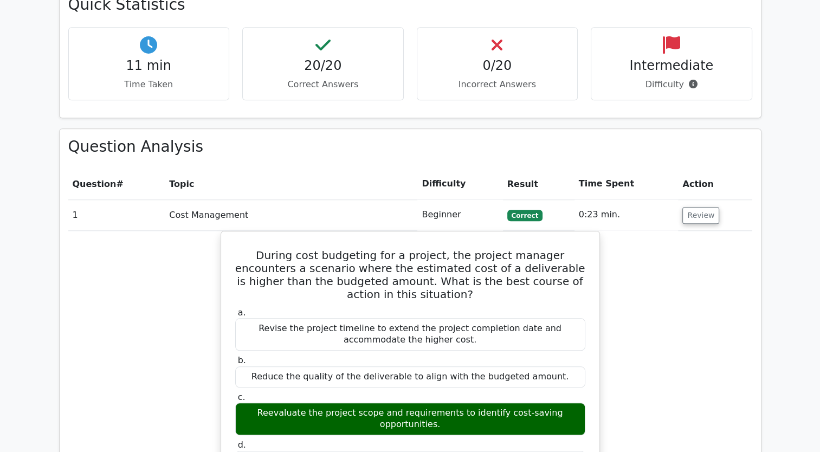
scroll to position [813, 0]
